Goal: Task Accomplishment & Management: Complete application form

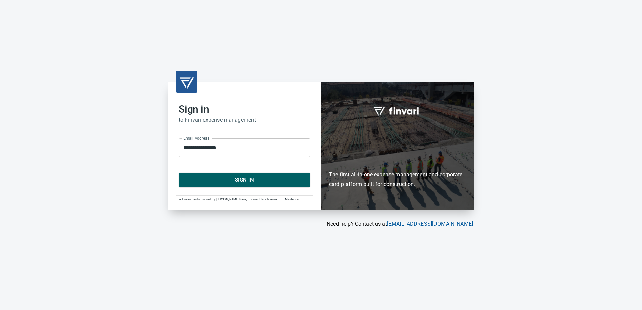
drag, startPoint x: 250, startPoint y: 187, endPoint x: 256, endPoint y: 187, distance: 5.4
click at [253, 188] on div "**********" at bounding box center [244, 146] width 153 height 128
click at [225, 180] on span "Sign In" at bounding box center [244, 180] width 117 height 9
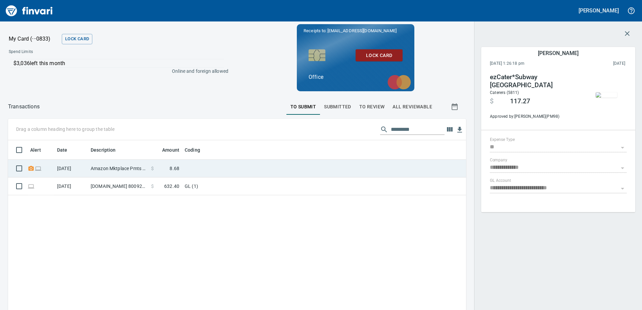
scroll to position [231, 448]
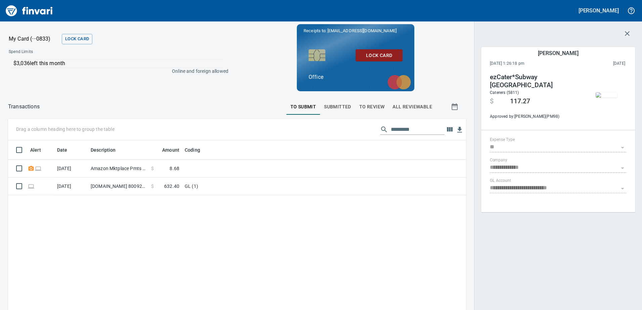
click at [148, 231] on div "Alert Date Description Amount Coding [DATE] Amazon Mktplace Pmts [DOMAIN_NAME][…" at bounding box center [237, 258] width 458 height 237
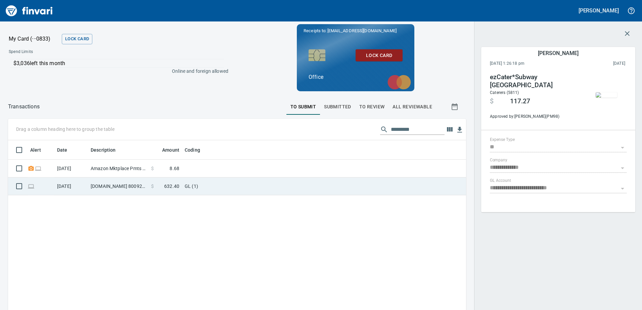
click at [133, 190] on td "[DOMAIN_NAME] 8009256278 [GEOGRAPHIC_DATA] [GEOGRAPHIC_DATA]" at bounding box center [118, 187] width 60 height 18
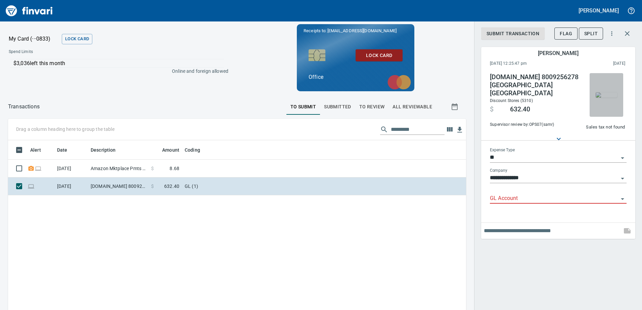
click at [605, 98] on img "button" at bounding box center [606, 94] width 21 height 5
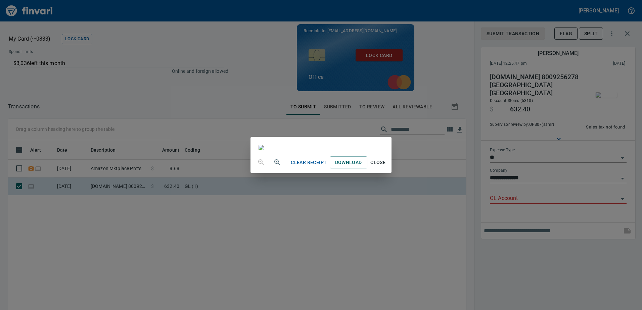
scroll to position [858, 0]
click at [386, 167] on span "Close" at bounding box center [378, 163] width 16 height 8
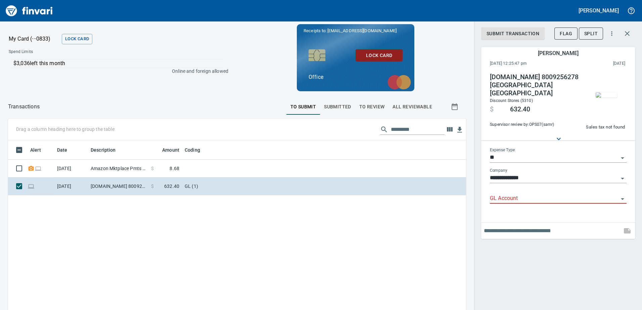
scroll to position [231, 448]
click at [537, 195] on input "GL Account" at bounding box center [554, 198] width 129 height 9
paste input "**********"
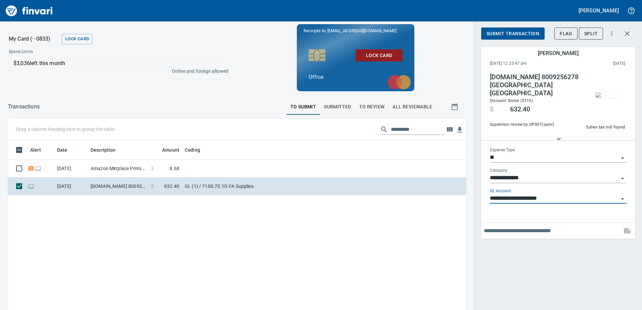
type input "**********"
click at [509, 38] on button "Submit Transaction" at bounding box center [512, 34] width 63 height 12
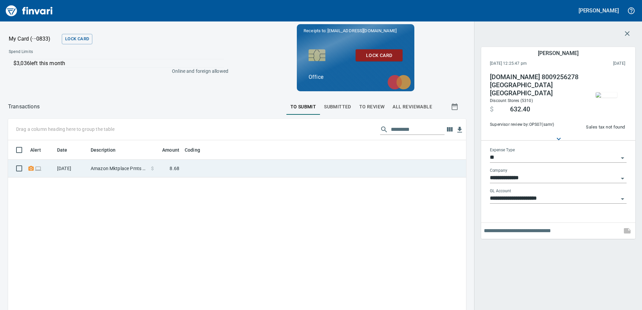
click at [291, 166] on td at bounding box center [266, 169] width 168 height 18
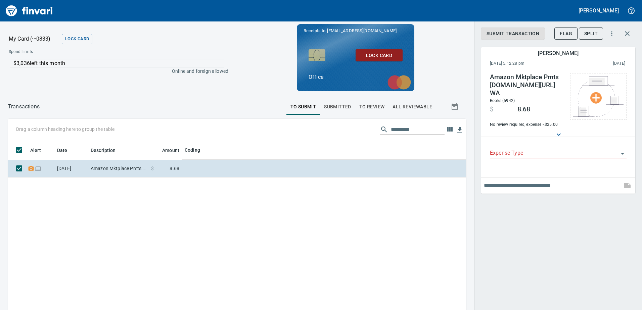
scroll to position [231, 448]
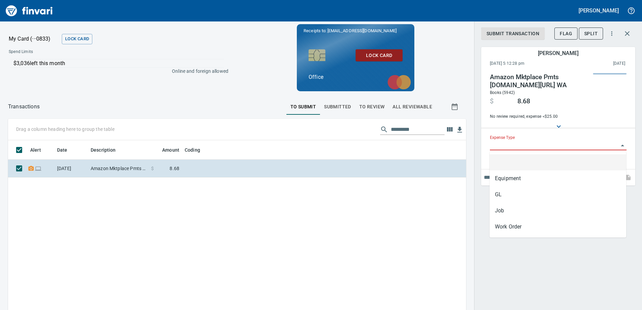
click at [493, 144] on input "Expense Type" at bounding box center [554, 145] width 129 height 9
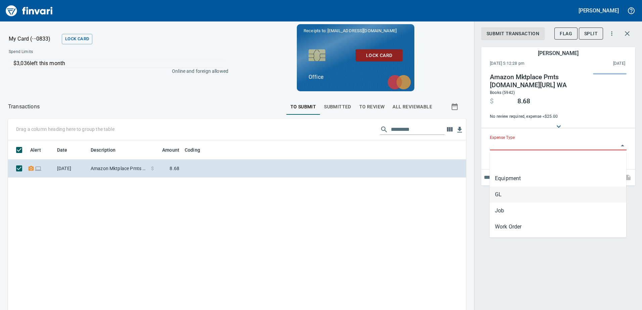
click at [496, 196] on li "GL" at bounding box center [558, 195] width 137 height 16
type input "**"
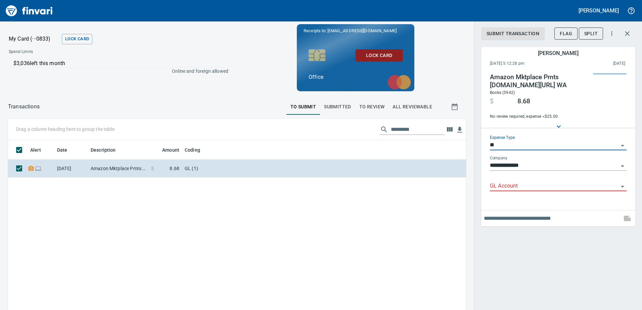
click at [498, 184] on input "GL Account" at bounding box center [554, 186] width 129 height 9
click at [442, 213] on div "Alert Date Description Amount Coding [DATE] Amazon Mktplace Pmts [DOMAIN_NAME][…" at bounding box center [237, 258] width 458 height 237
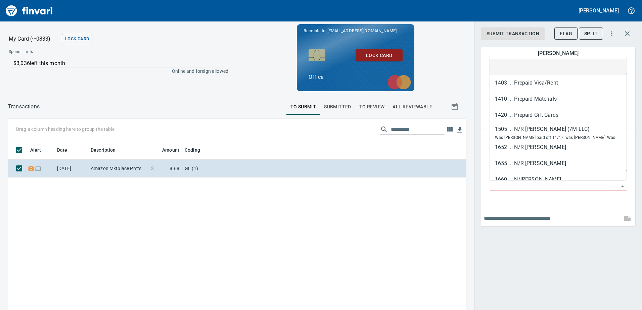
click at [525, 186] on input "GL Account" at bounding box center [554, 186] width 129 height 9
click at [541, 230] on div "**********" at bounding box center [558, 155] width 168 height 310
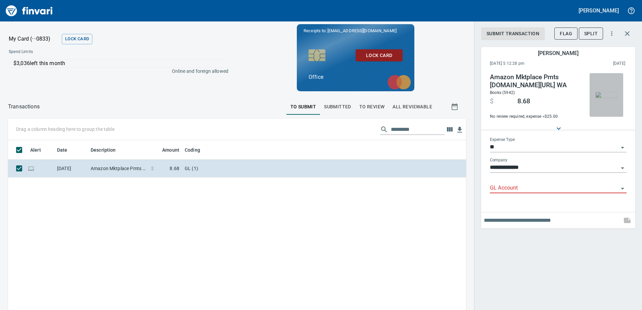
click at [602, 98] on img "button" at bounding box center [606, 94] width 21 height 5
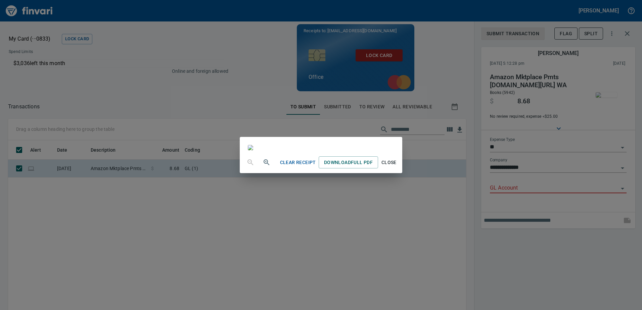
click at [505, 185] on div "Clear Receipt Download Full PDF Close" at bounding box center [321, 155] width 642 height 310
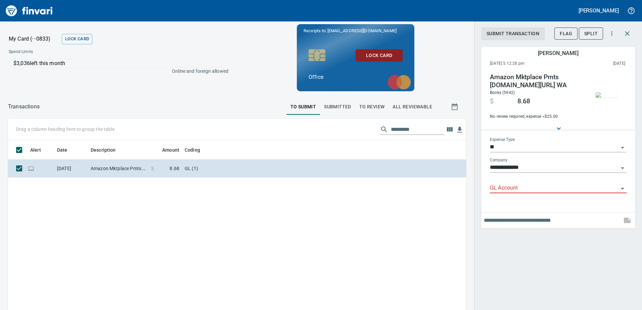
click at [505, 185] on input "GL Account" at bounding box center [554, 188] width 129 height 9
click at [591, 208] on li "7102.75.10: FA Expense, Other, [PERSON_NAME]" at bounding box center [558, 205] width 137 height 16
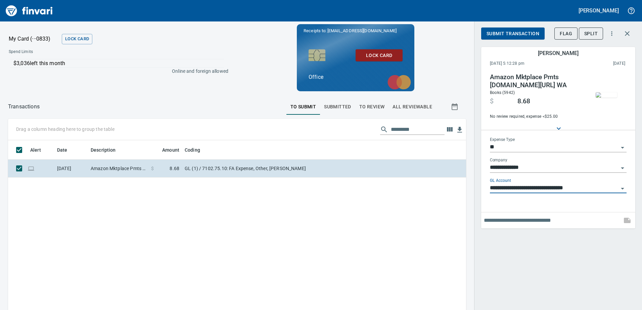
type input "**********"
click at [517, 28] on button "Submit Transaction" at bounding box center [512, 34] width 63 height 12
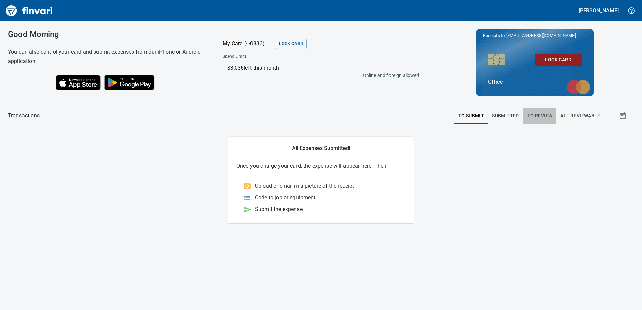
click at [543, 113] on span "To Review" at bounding box center [540, 116] width 26 height 8
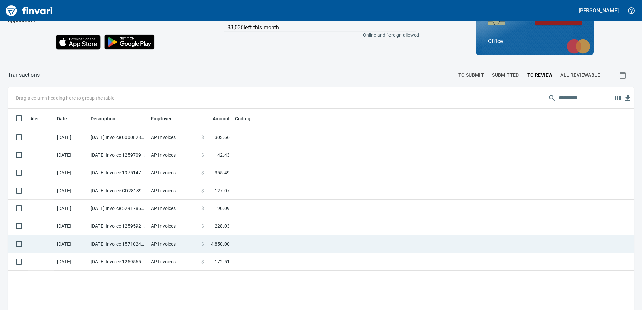
scroll to position [76, 0]
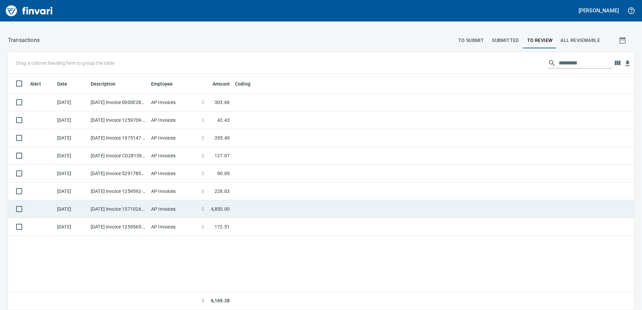
click at [221, 209] on span "4,850.00" at bounding box center [220, 209] width 19 height 7
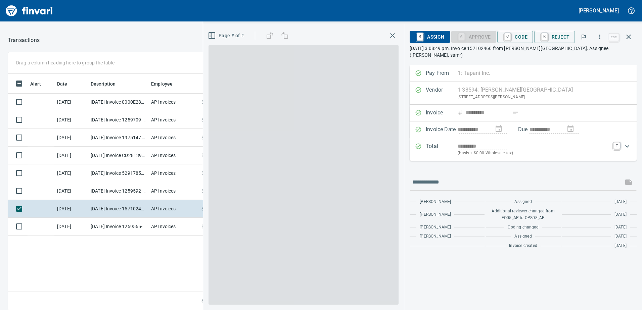
scroll to position [231, 448]
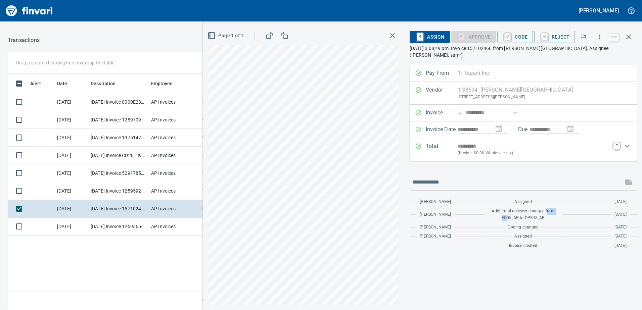
drag, startPoint x: 508, startPoint y: 216, endPoint x: 547, endPoint y: 212, distance: 39.5
click at [547, 212] on span "Additional reviewer changed from EQ05_AP to OPS08_AP" at bounding box center [523, 214] width 68 height 13
drag, startPoint x: 547, startPoint y: 212, endPoint x: 548, endPoint y: 220, distance: 8.4
click at [548, 220] on span "Additional reviewer changed from EQ05_AP to OPS08_AP" at bounding box center [523, 214] width 68 height 13
drag, startPoint x: 544, startPoint y: 216, endPoint x: 500, endPoint y: 217, distance: 44.0
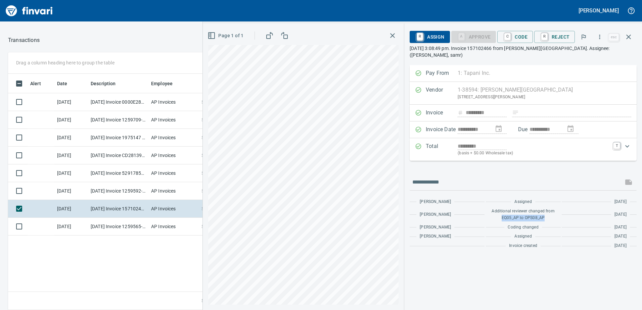
click at [500, 217] on span "Additional reviewer changed from EQ05_AP to OPS08_AP" at bounding box center [523, 214] width 68 height 13
drag, startPoint x: 500, startPoint y: 217, endPoint x: 515, endPoint y: 266, distance: 51.8
click at [515, 266] on div "**********" at bounding box center [523, 187] width 238 height 245
drag, startPoint x: 520, startPoint y: 225, endPoint x: 508, endPoint y: 225, distance: 12.4
click at [508, 225] on div "Coding changed" at bounding box center [523, 227] width 75 height 7
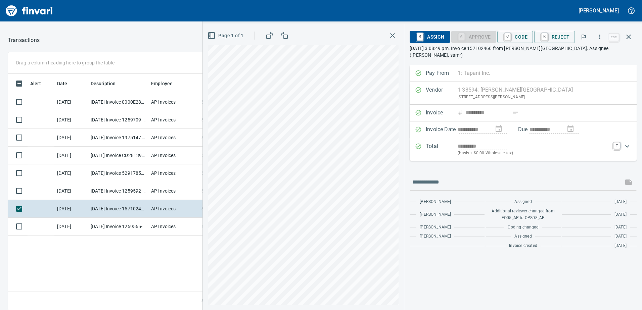
drag, startPoint x: 508, startPoint y: 225, endPoint x: 509, endPoint y: 245, distance: 20.5
click at [509, 245] on div "Invoice created" at bounding box center [523, 246] width 75 height 7
click at [394, 35] on icon "button" at bounding box center [392, 35] width 5 height 5
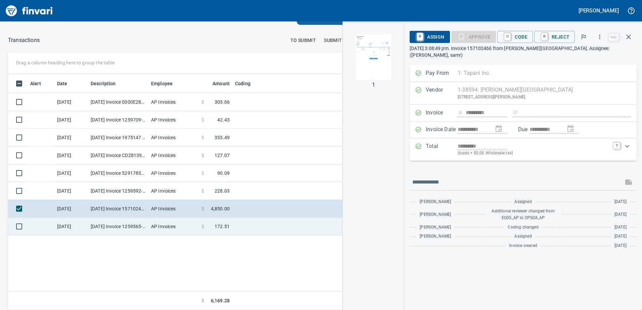
click at [151, 225] on td "AP Invoices" at bounding box center [173, 227] width 50 height 18
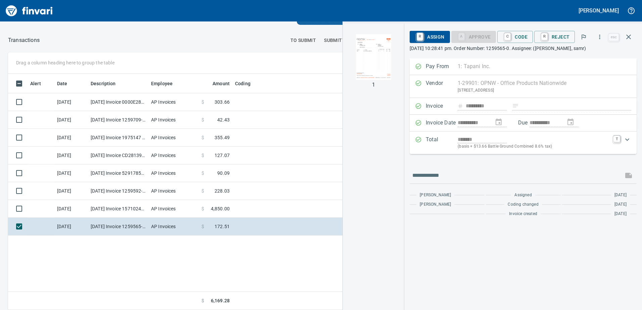
click at [366, 64] on img "button" at bounding box center [374, 57] width 46 height 46
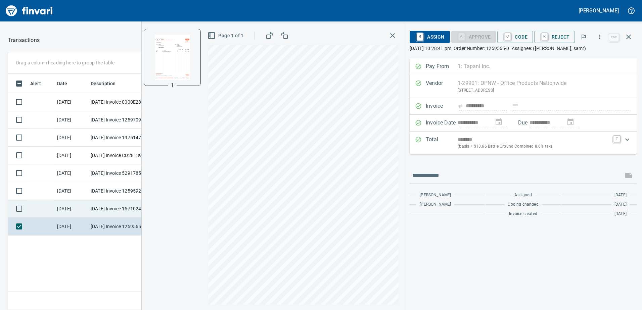
click at [71, 207] on td "[DATE]" at bounding box center [71, 209] width 34 height 18
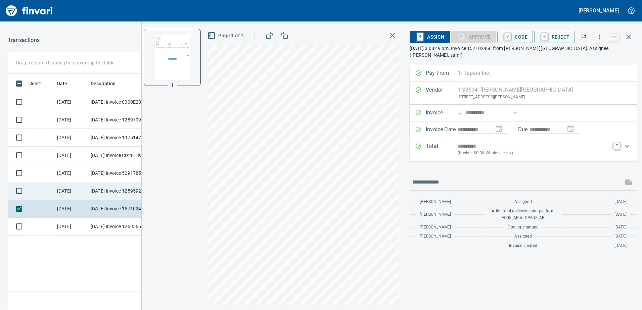
click at [83, 192] on td "[DATE]" at bounding box center [71, 191] width 34 height 18
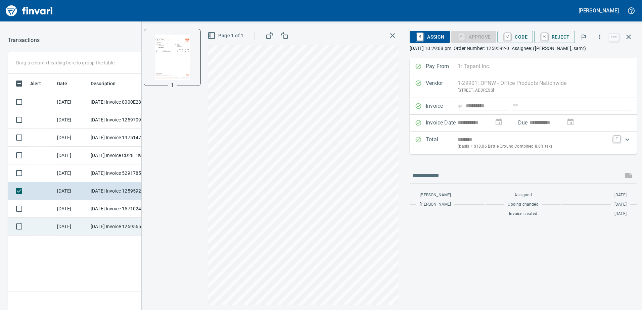
click at [105, 224] on td "[DATE] Invoice 1259565-0 from OPNW - Office Products Nationwide (1-29901)" at bounding box center [118, 227] width 60 height 18
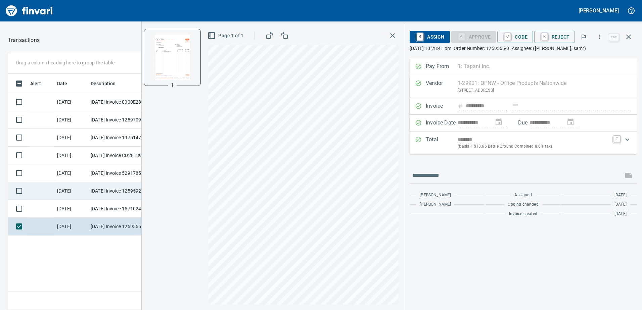
click at [105, 183] on td "[DATE] Invoice 1259592-0 from OPNW - Office Products Nationwide (1-29901)" at bounding box center [118, 191] width 60 height 18
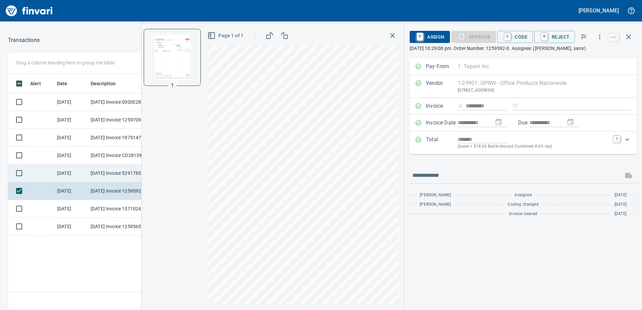
click at [107, 170] on td "[DATE] Invoice 5291785509 from Vestis (1-10070)" at bounding box center [118, 174] width 60 height 18
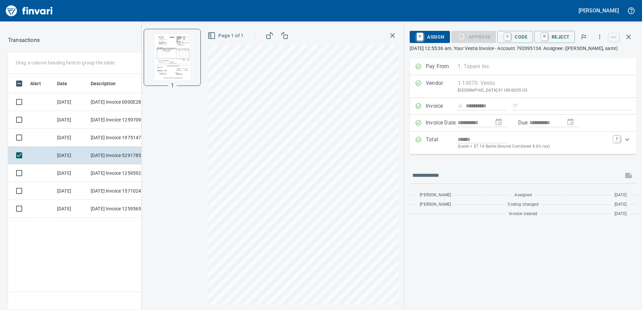
click at [57, 260] on div "Alert Date Description Employee Amount Coding [DATE] [DATE] Invoice 0000E288424…" at bounding box center [237, 192] width 458 height 237
